Goal: Task Accomplishment & Management: Manage account settings

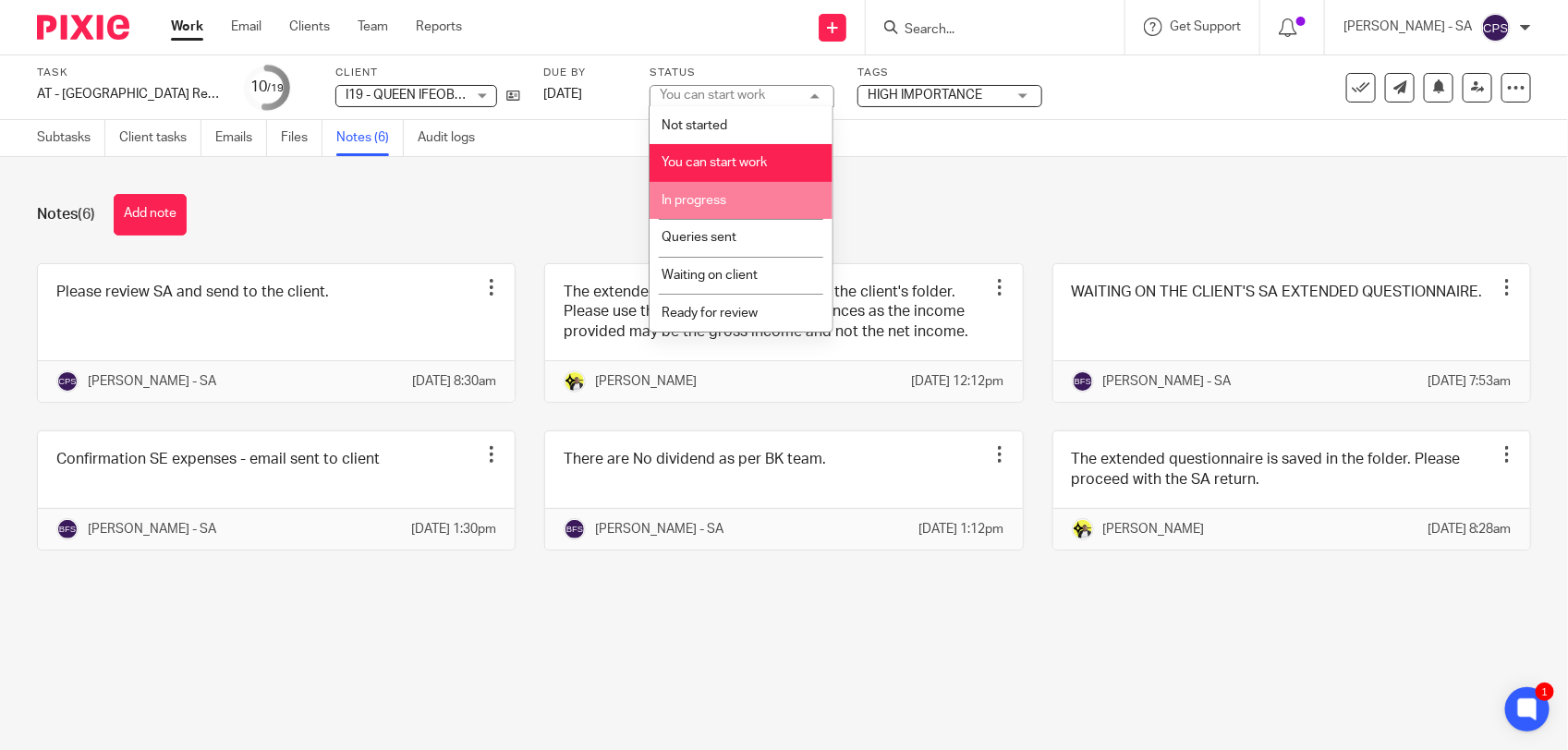
click at [697, 204] on span "In progress" at bounding box center [693, 200] width 65 height 13
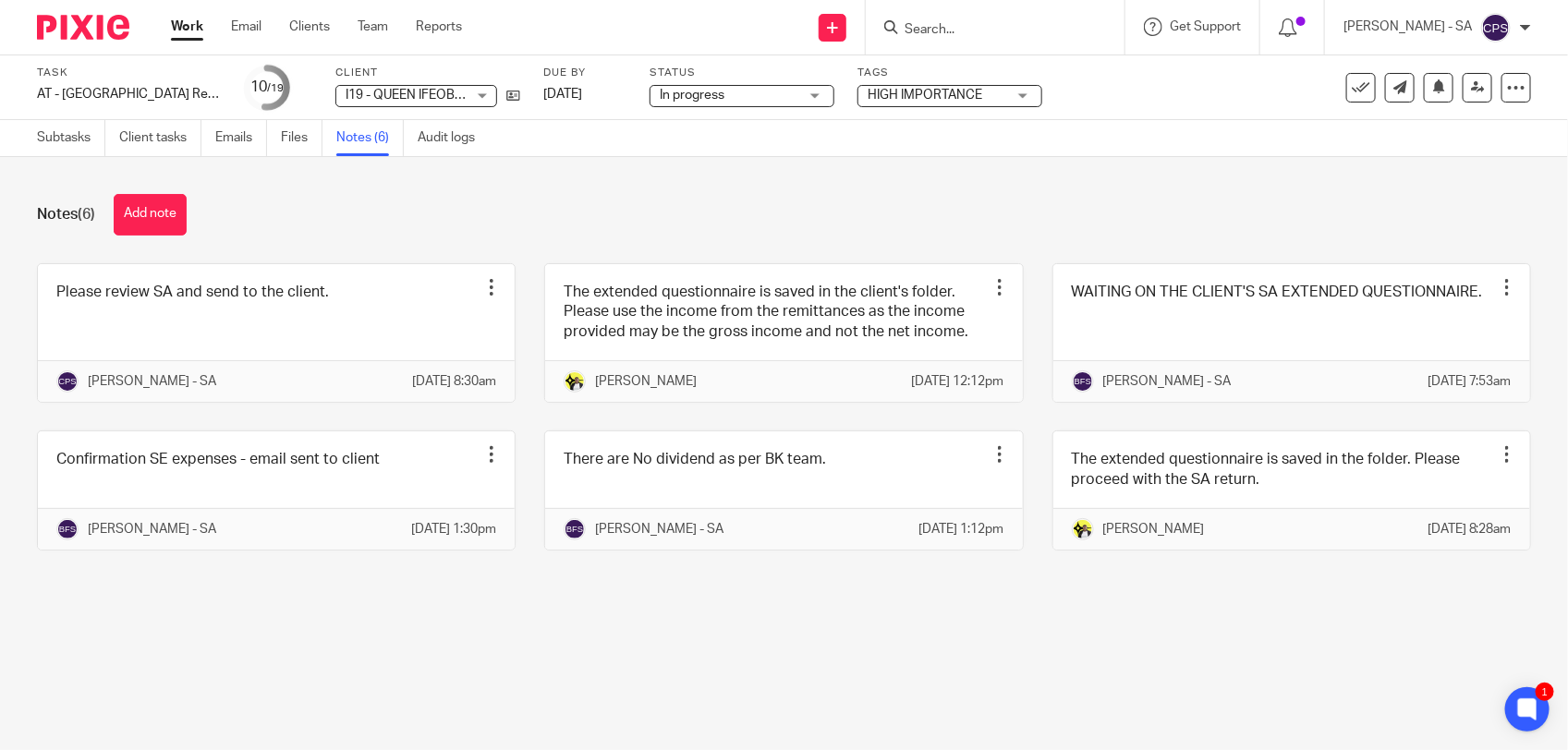
drag, startPoint x: 596, startPoint y: 217, endPoint x: 596, endPoint y: 169, distance: 48.0
click at [594, 211] on div "Notes (6) Add note" at bounding box center [784, 215] width 1494 height 42
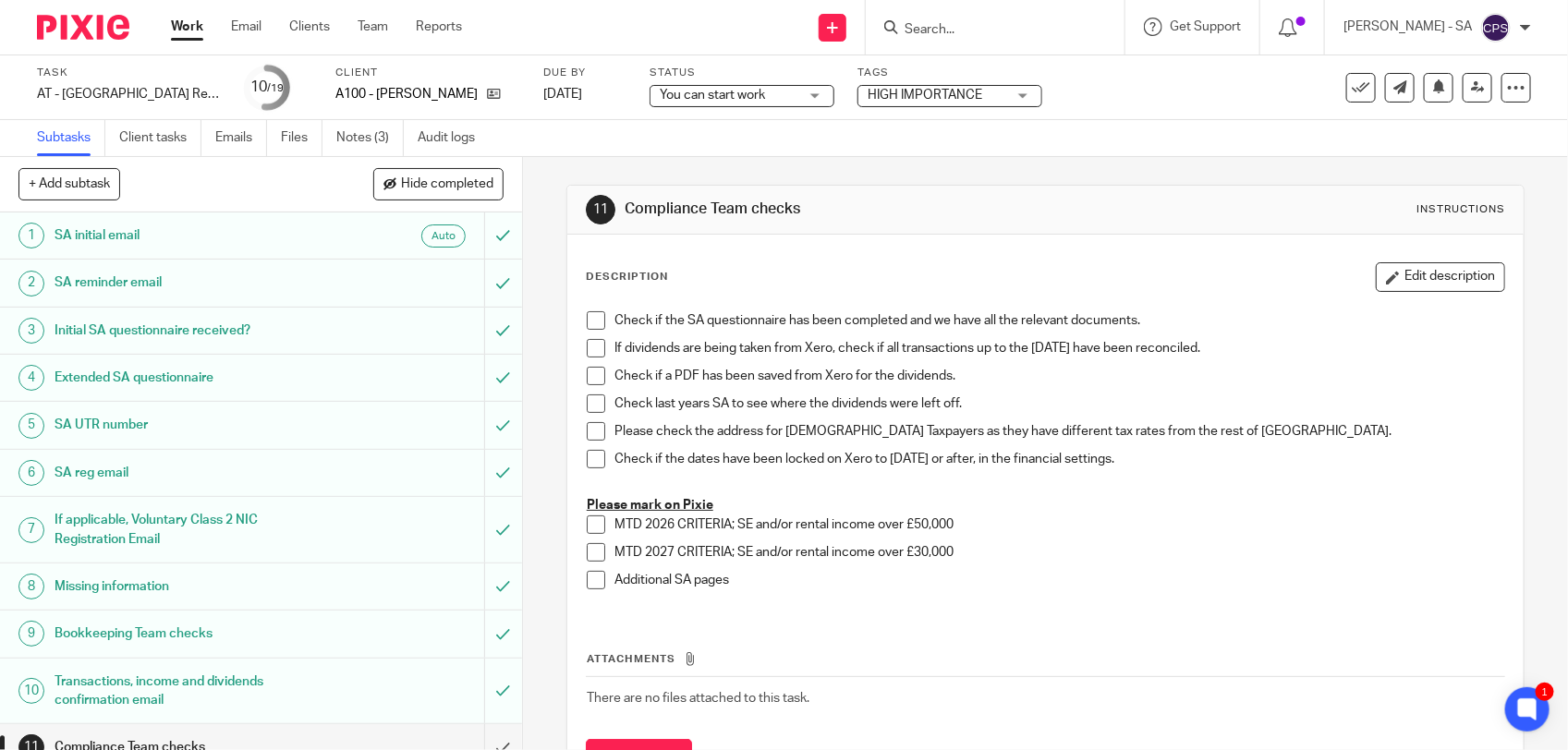
click at [721, 97] on span "You can start work" at bounding box center [712, 94] width 105 height 13
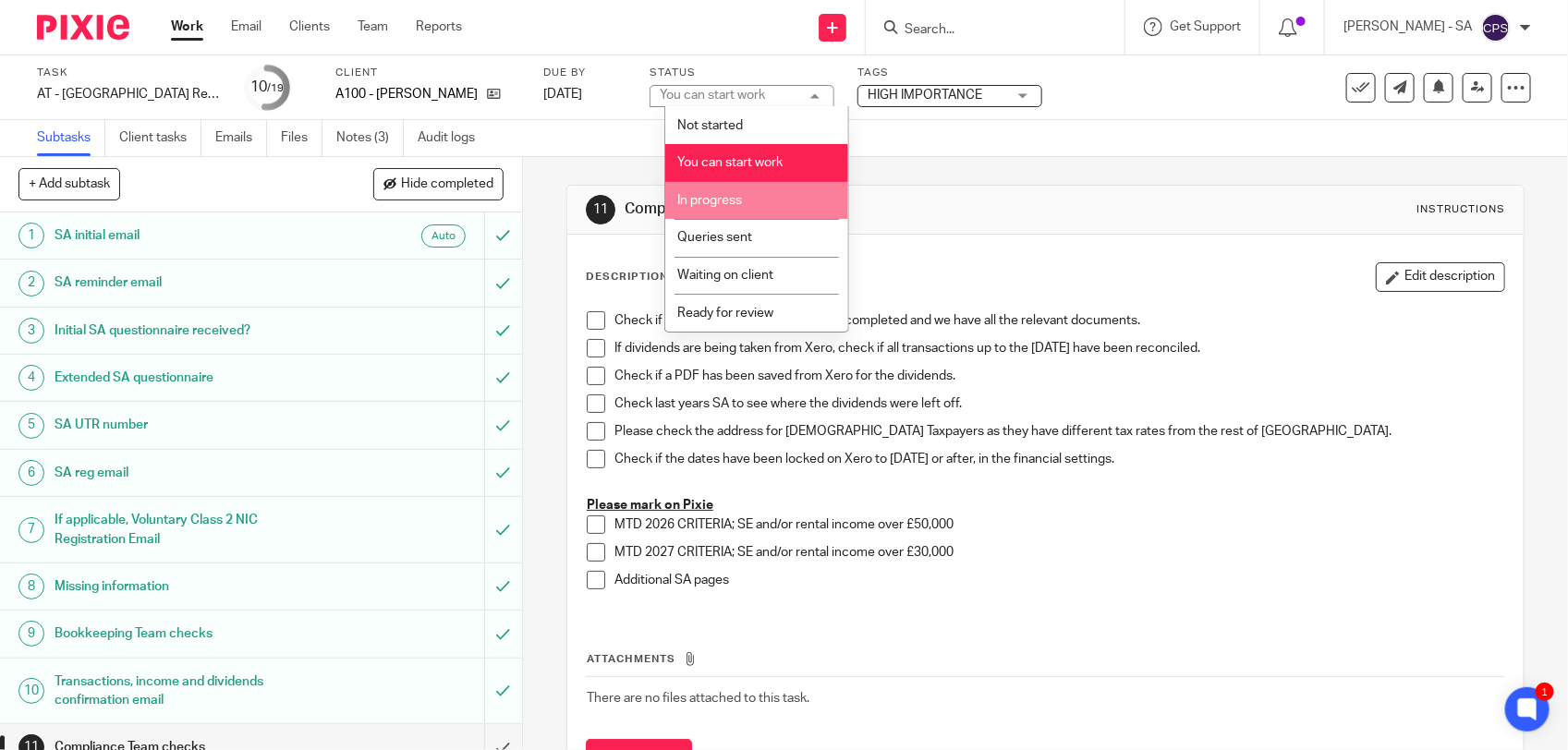
drag, startPoint x: 698, startPoint y: 205, endPoint x: 631, endPoint y: 176, distance: 73.0
click at [697, 204] on li "In progress" at bounding box center [757, 201] width 183 height 38
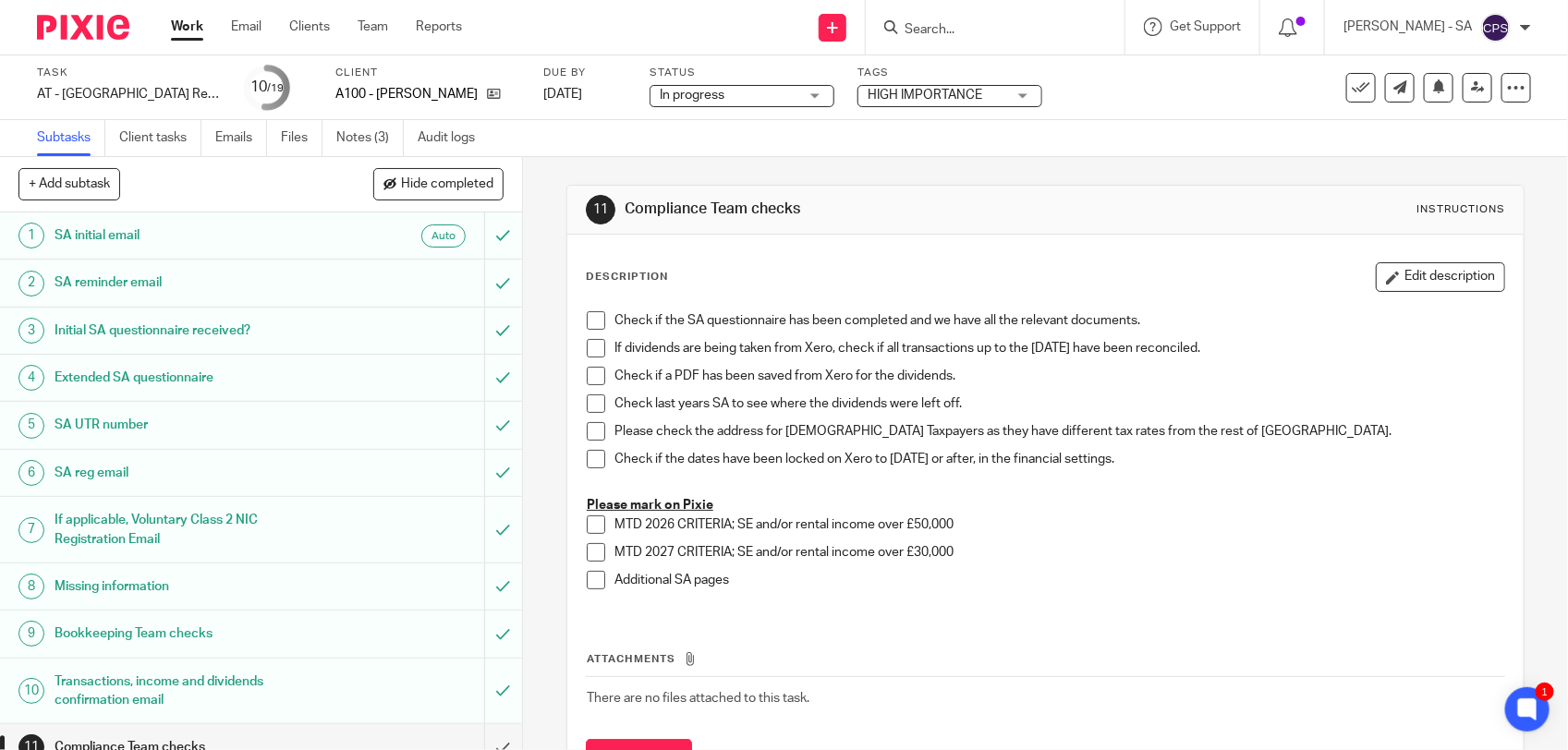
click at [588, 157] on div "11 Compliance Team checks Instructions Description Edit description Check if th…" at bounding box center [1045, 497] width 958 height 680
